Goal: Transaction & Acquisition: Purchase product/service

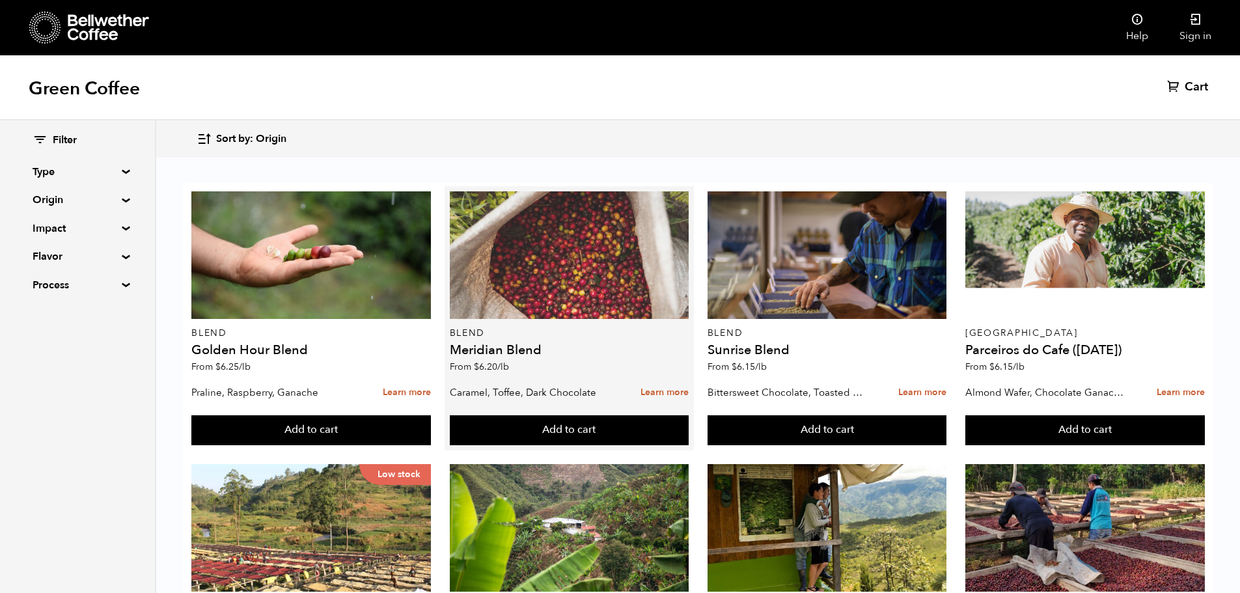
click at [571, 303] on div at bounding box center [569, 255] width 239 height 128
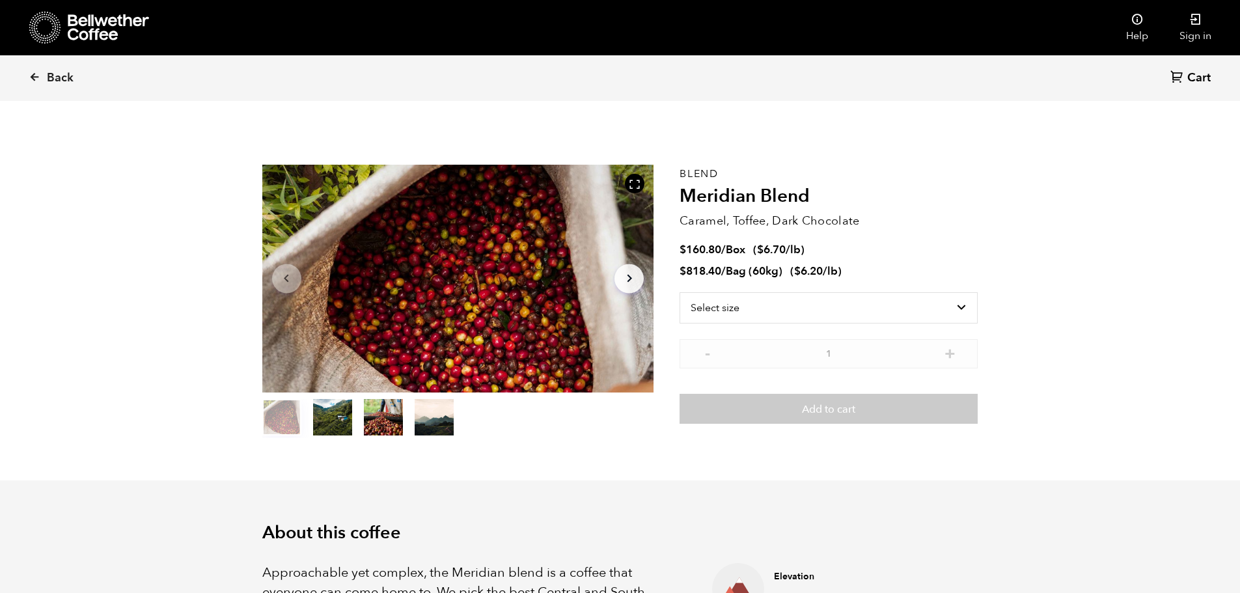
scroll to position [566, 693]
click at [736, 301] on select "Select size Bag (60kg) (132 lbs) Box (24 lbs)" at bounding box center [828, 307] width 298 height 31
click at [873, 270] on li "$ 818.40 / Bag (60kg) ( $ 6.20 /lb )" at bounding box center [828, 271] width 298 height 15
click at [793, 305] on select "Select size Bag (60kg) (132 lbs) Box (24 lbs)" at bounding box center [828, 307] width 298 height 31
click at [913, 236] on div "Blend Meridian Blend Caramel, Toffee, Dark Chocolate $ 160.80 / Box ( $ 6.70 /l…" at bounding box center [828, 301] width 298 height 273
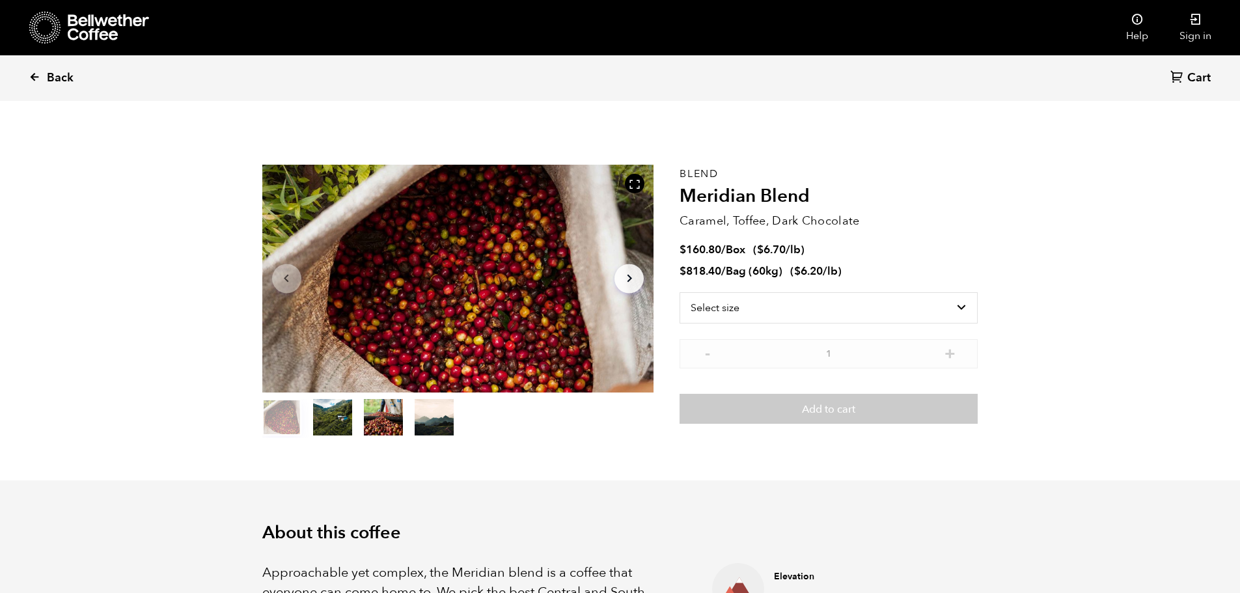
click at [40, 79] on icon at bounding box center [35, 77] width 12 height 12
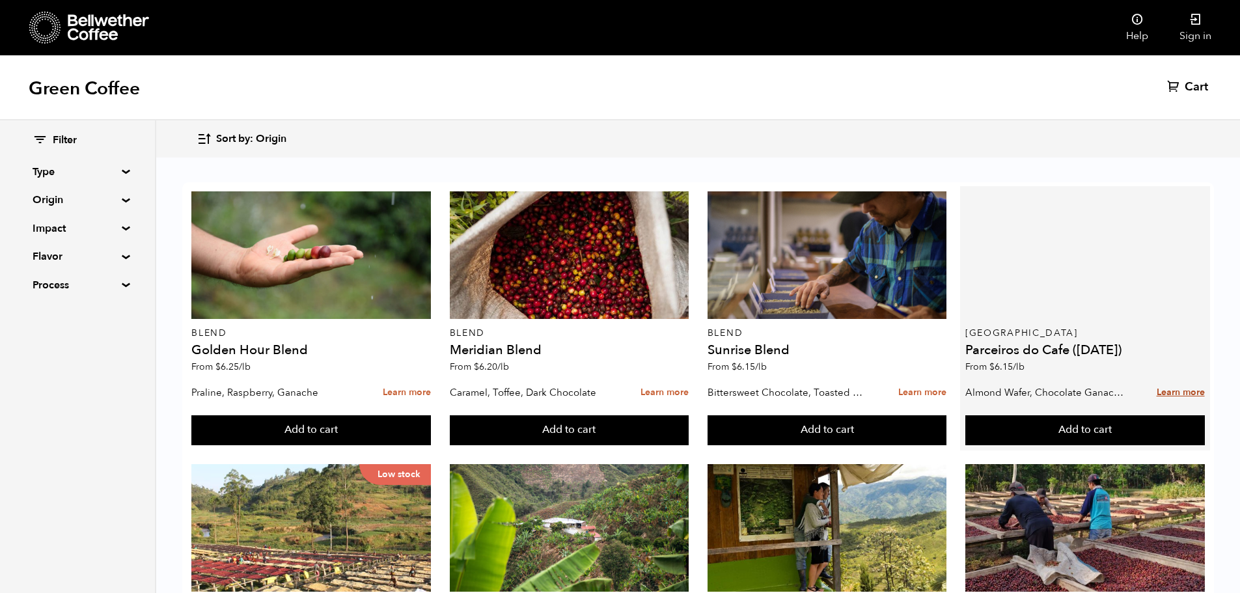
click at [1194, 387] on link "Learn more" at bounding box center [1180, 393] width 48 height 28
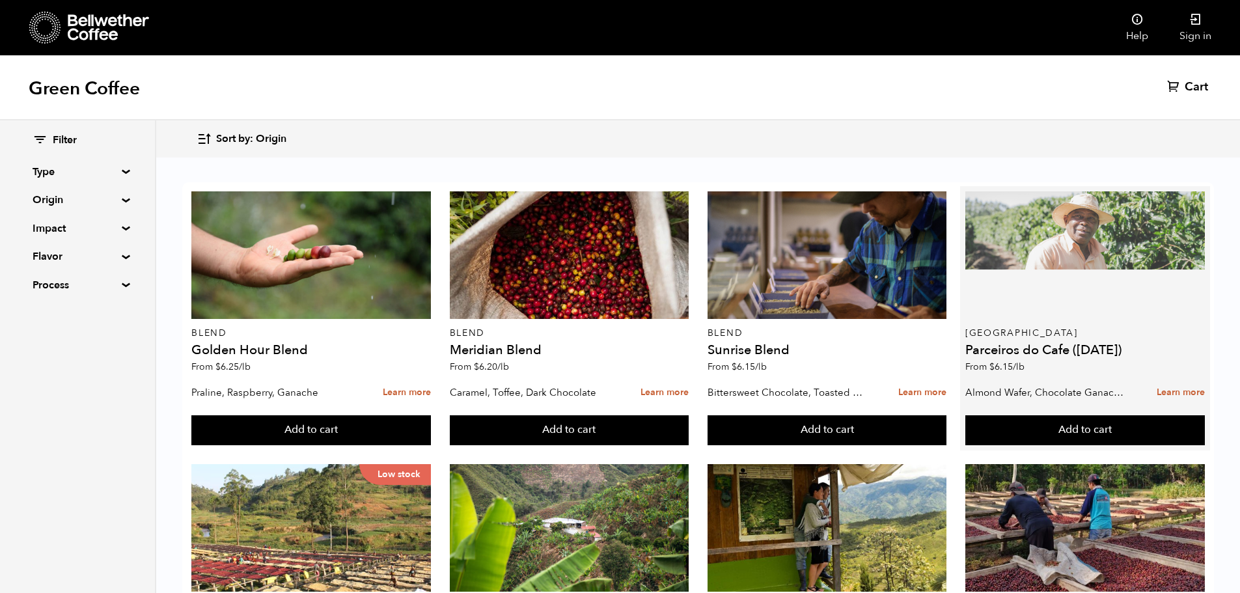
click at [1058, 260] on div at bounding box center [1084, 255] width 239 height 128
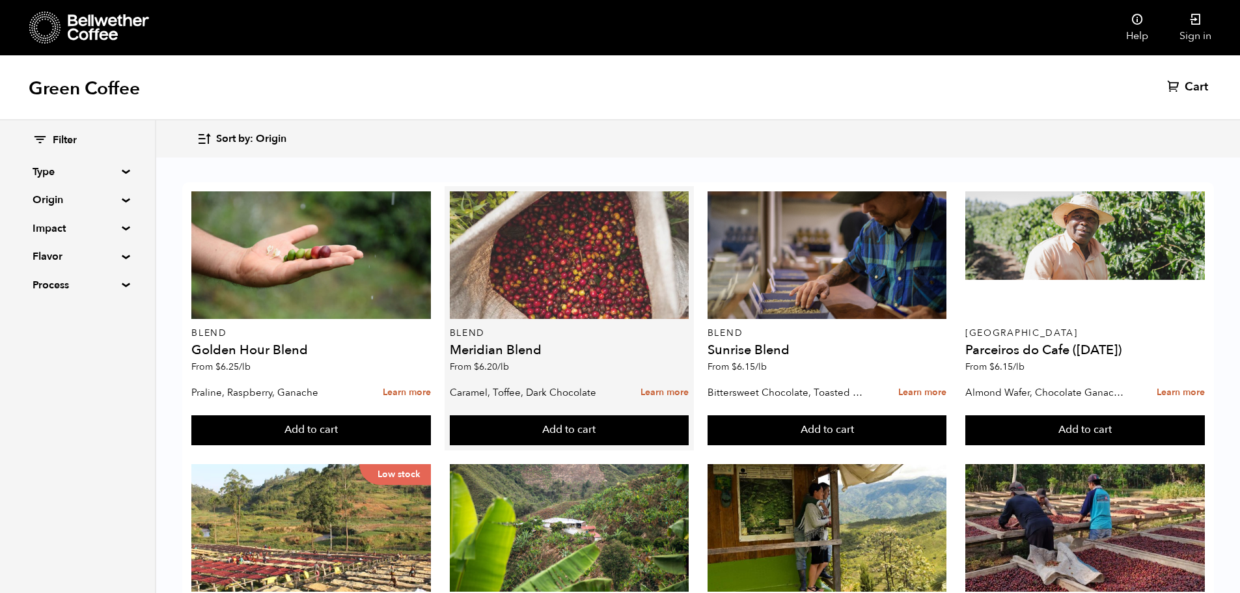
scroll to position [260, 0]
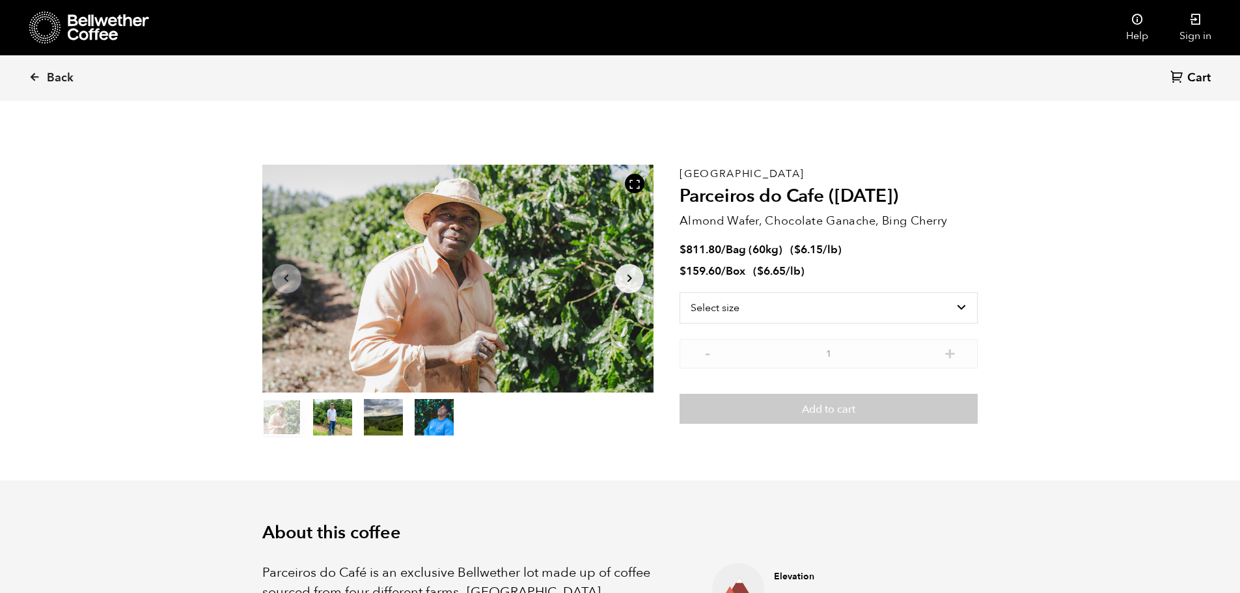
scroll to position [566, 693]
